Goal: Transaction & Acquisition: Obtain resource

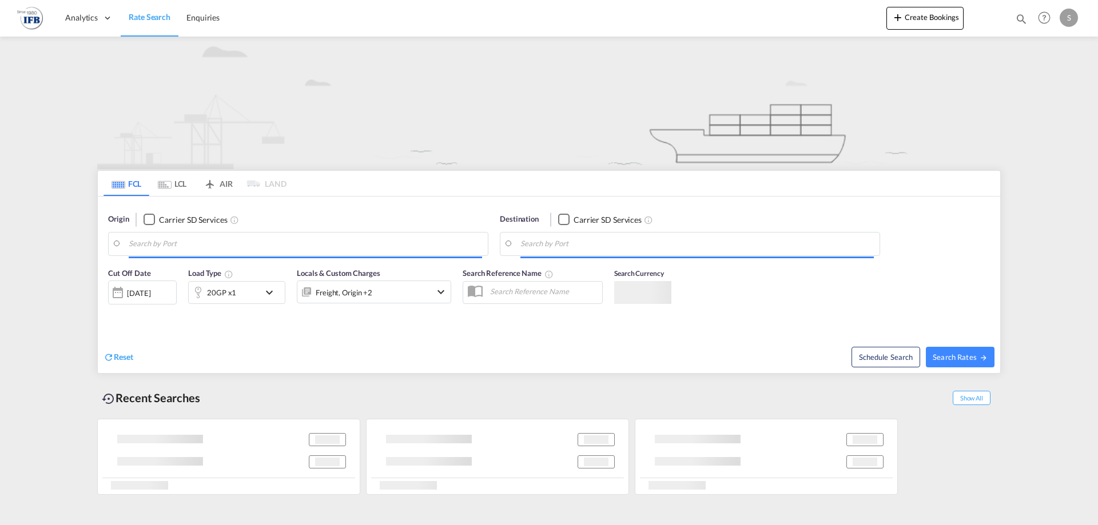
type input "Yantian Pt, CNYTN"
type input "[GEOGRAPHIC_DATA], [GEOGRAPHIC_DATA]"
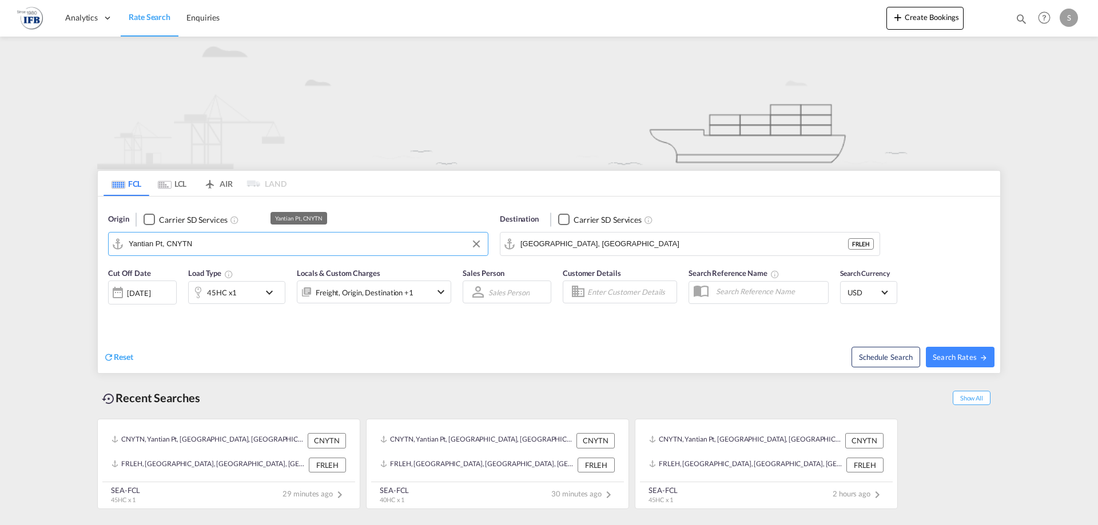
click at [268, 244] on input "Yantian Pt, CNYTN" at bounding box center [305, 244] width 353 height 17
click at [474, 240] on button "Clear Input" at bounding box center [476, 244] width 17 height 17
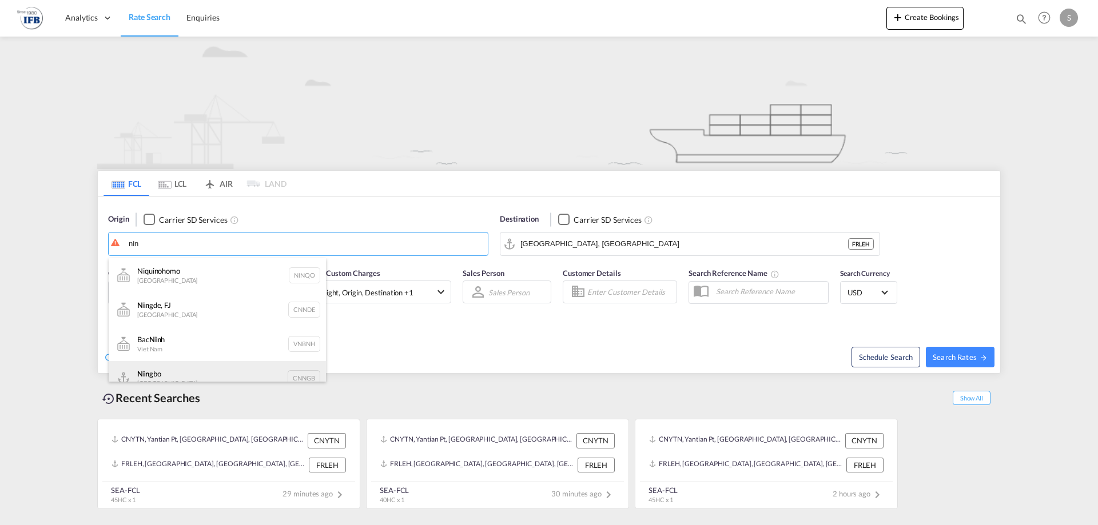
click at [216, 375] on div "Nin gbo China CNNGB" at bounding box center [217, 378] width 217 height 34
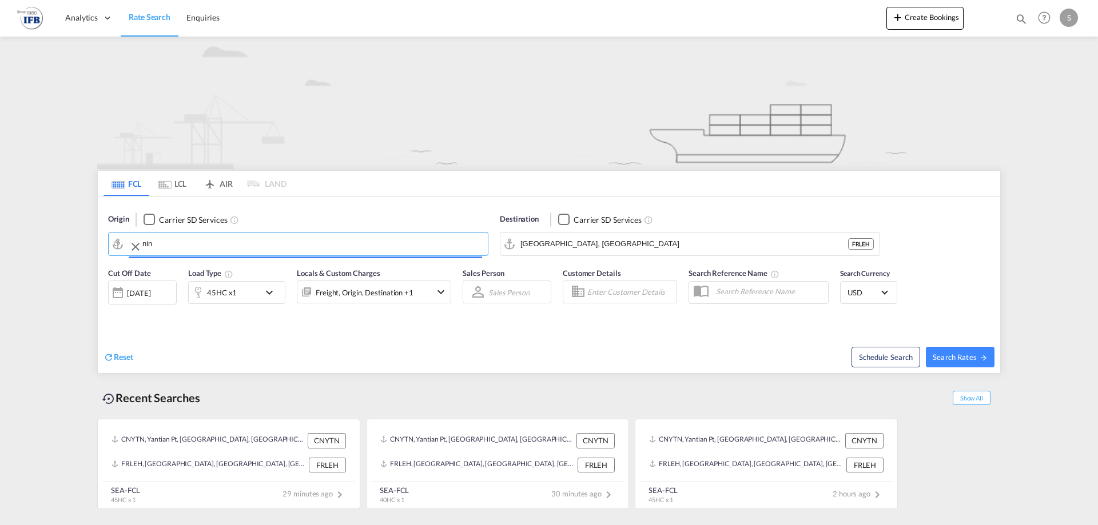
type input "Ningbo, CNNGB"
click at [247, 292] on div "45HC x1" at bounding box center [224, 292] width 71 height 23
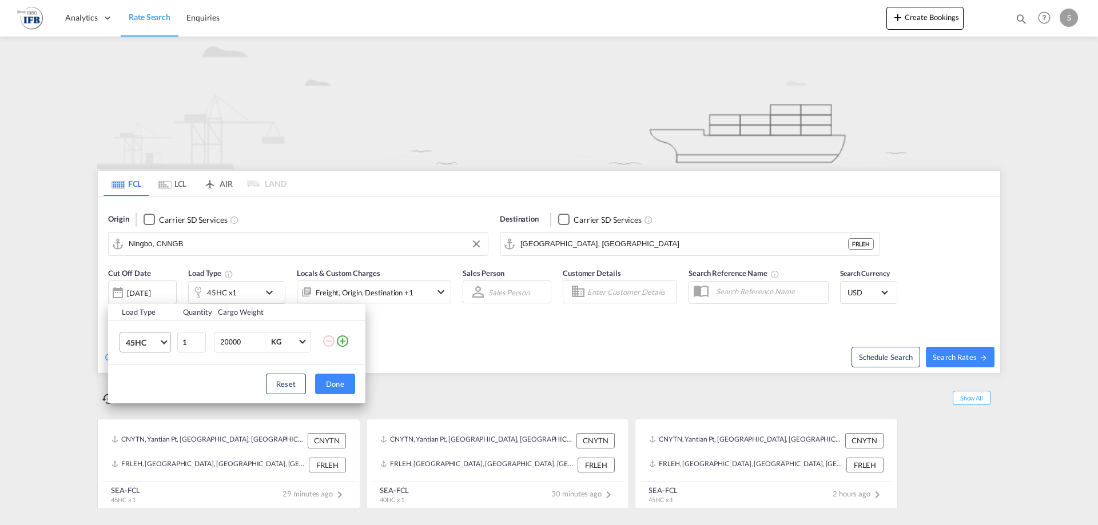
click at [164, 344] on md-select-value "45HC" at bounding box center [148, 342] width 46 height 19
click at [158, 313] on md-option "40HC" at bounding box center [156, 314] width 78 height 27
click at [476, 361] on div "Load Type Quantity Cargo Weight 40HC 1 20000 KG KG Load type addition is restri…" at bounding box center [549, 262] width 1098 height 525
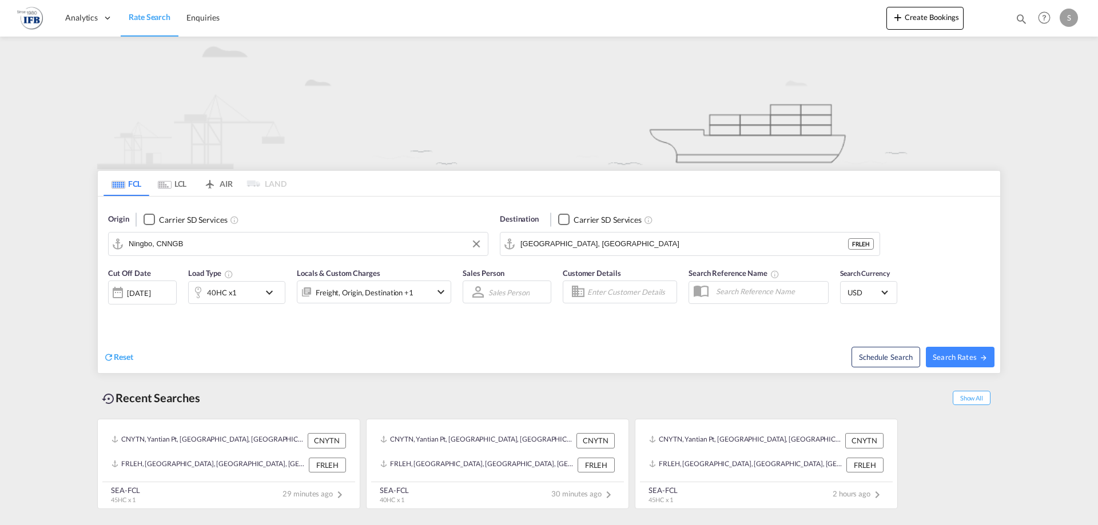
click at [144, 289] on div "[DATE]" at bounding box center [138, 293] width 23 height 10
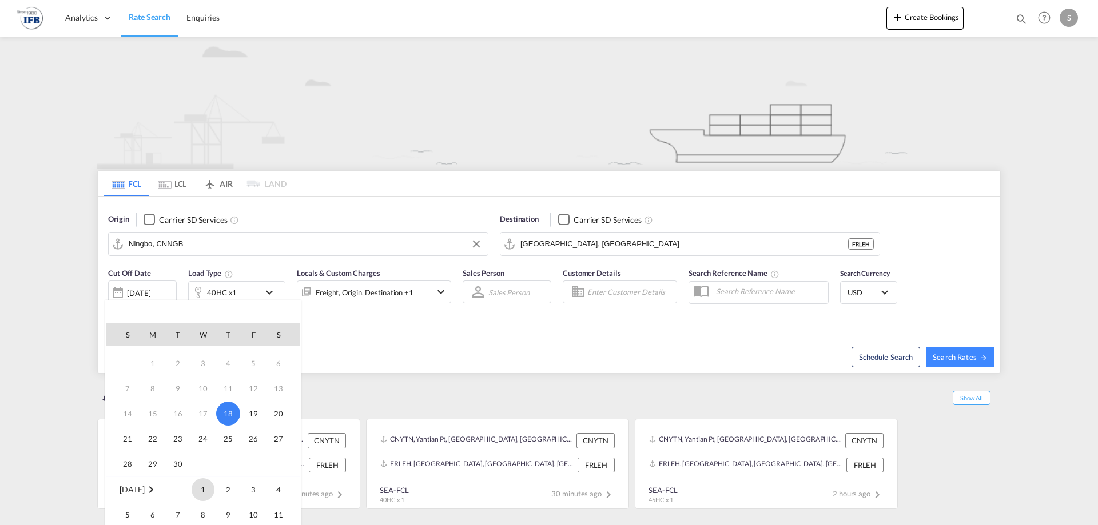
scroll to position [43, 0]
click at [227, 470] on span "2" at bounding box center [228, 468] width 23 height 23
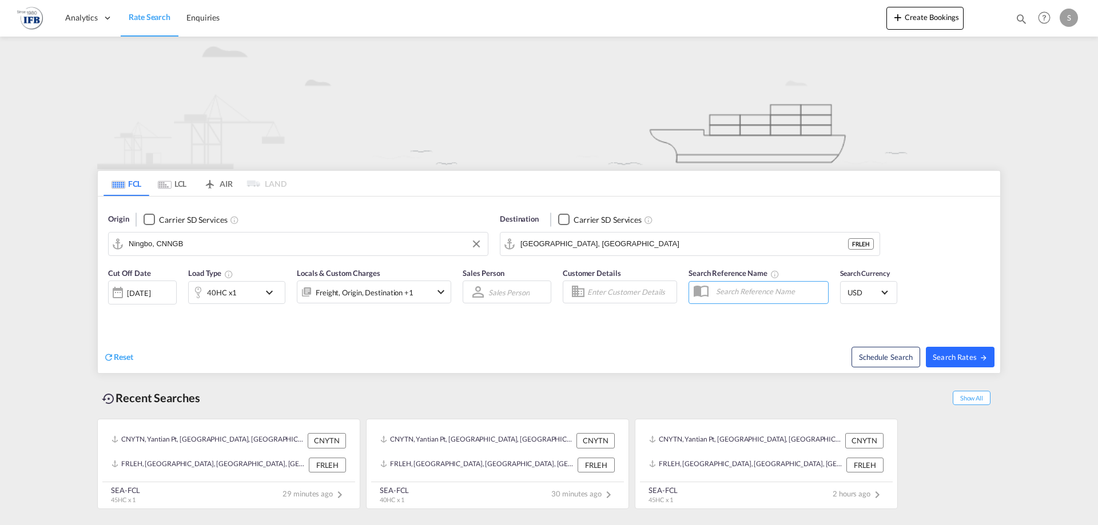
click at [970, 351] on button "Search Rates" at bounding box center [960, 357] width 69 height 21
type input "CNNGB to FRLEH / [DATE]"
